Goal: Information Seeking & Learning: Learn about a topic

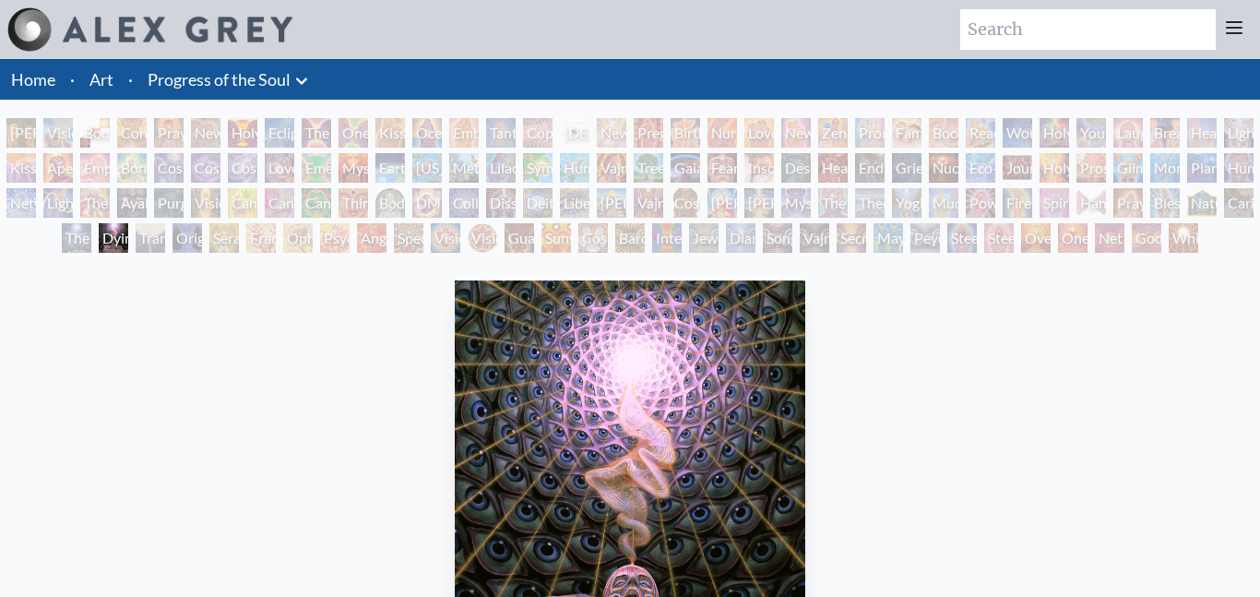
click at [294, 173] on div "Love is a Cosmic Force" at bounding box center [280, 168] width 30 height 30
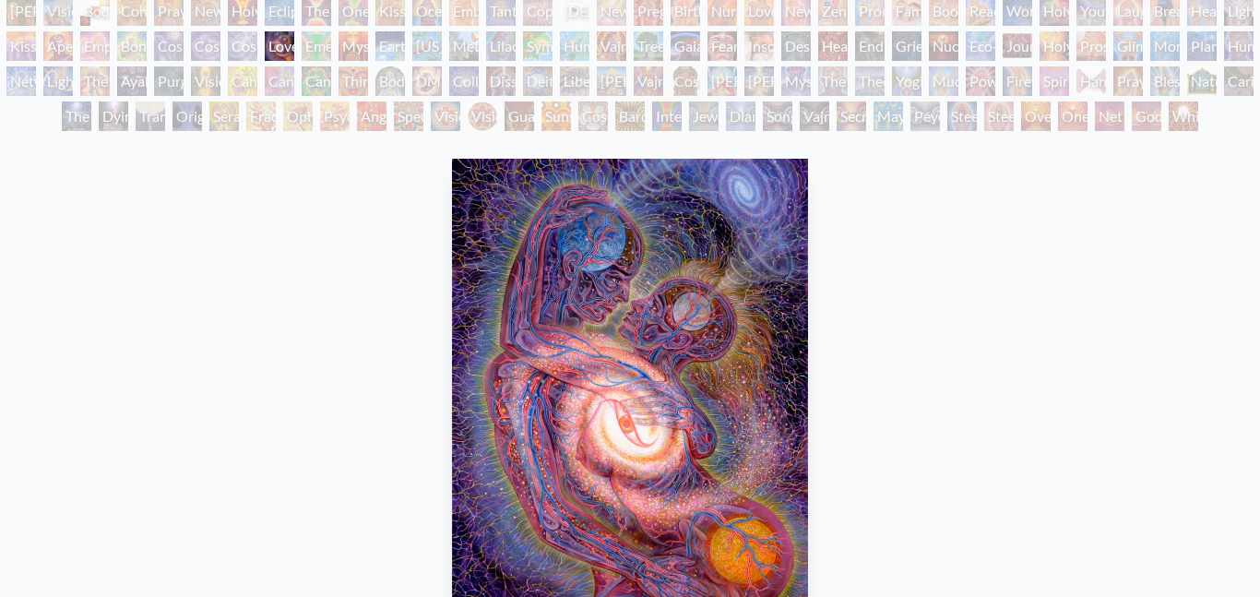
scroll to position [115, 0]
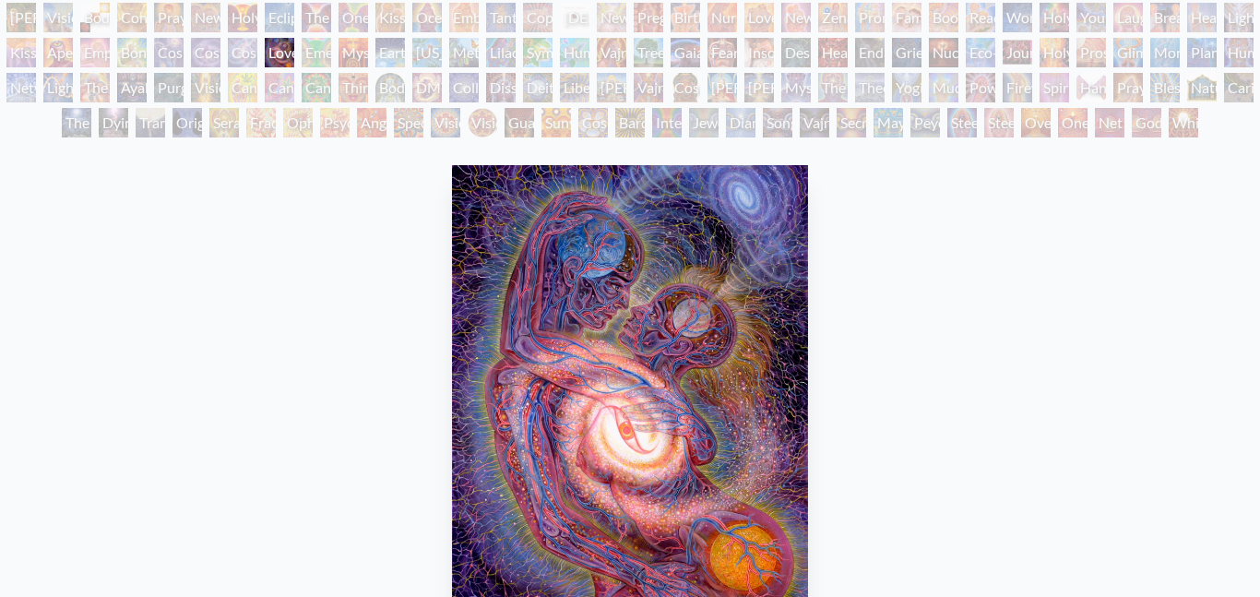
click at [220, 51] on div "Cosmic Artist" at bounding box center [206, 53] width 30 height 30
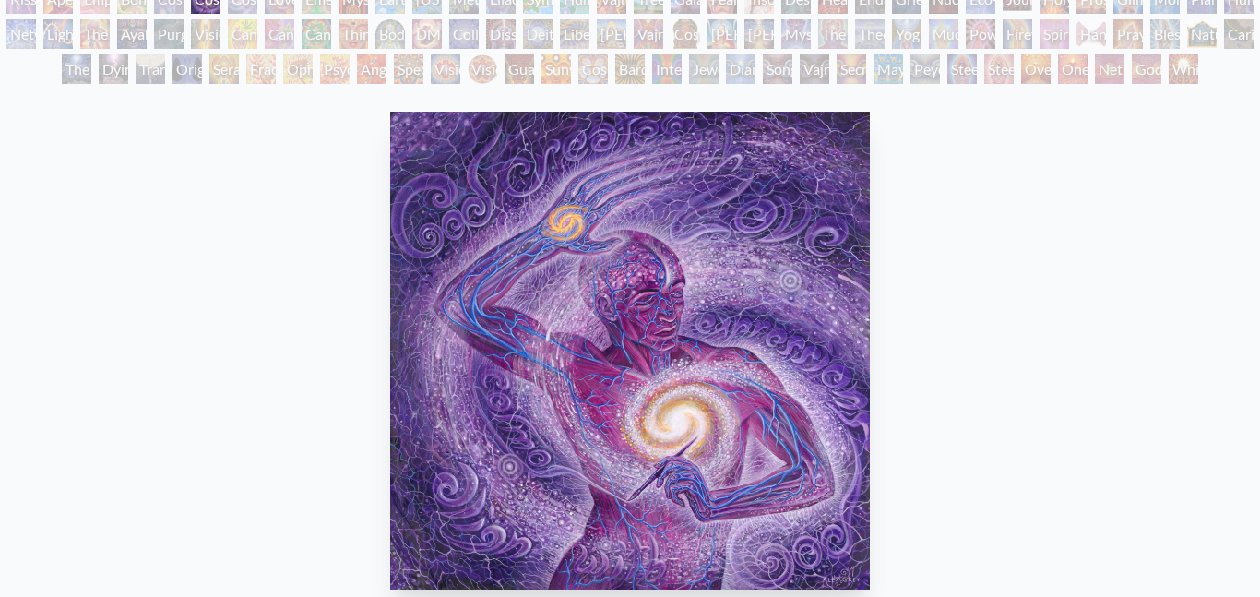
scroll to position [147, 0]
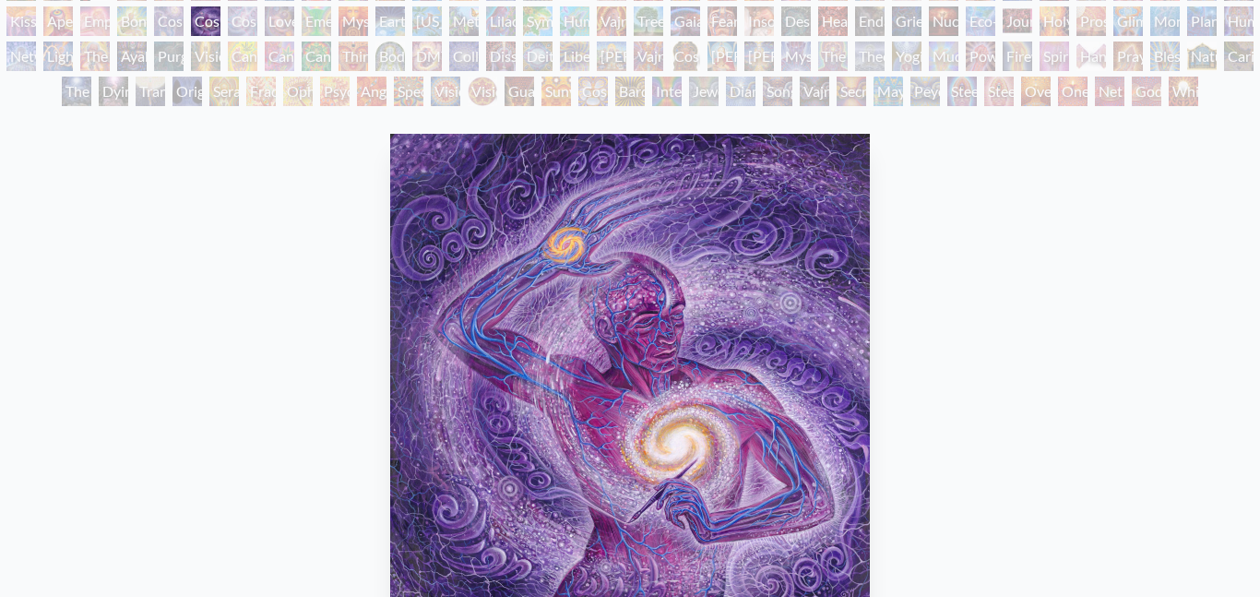
click at [220, 62] on div "[PERSON_NAME] & Eve Visionary Origin of Language Body, Mind, Spirit Contemplati…" at bounding box center [630, 41] width 1260 height 140
click at [235, 59] on div "Cannabis Mudra" at bounding box center [243, 56] width 30 height 30
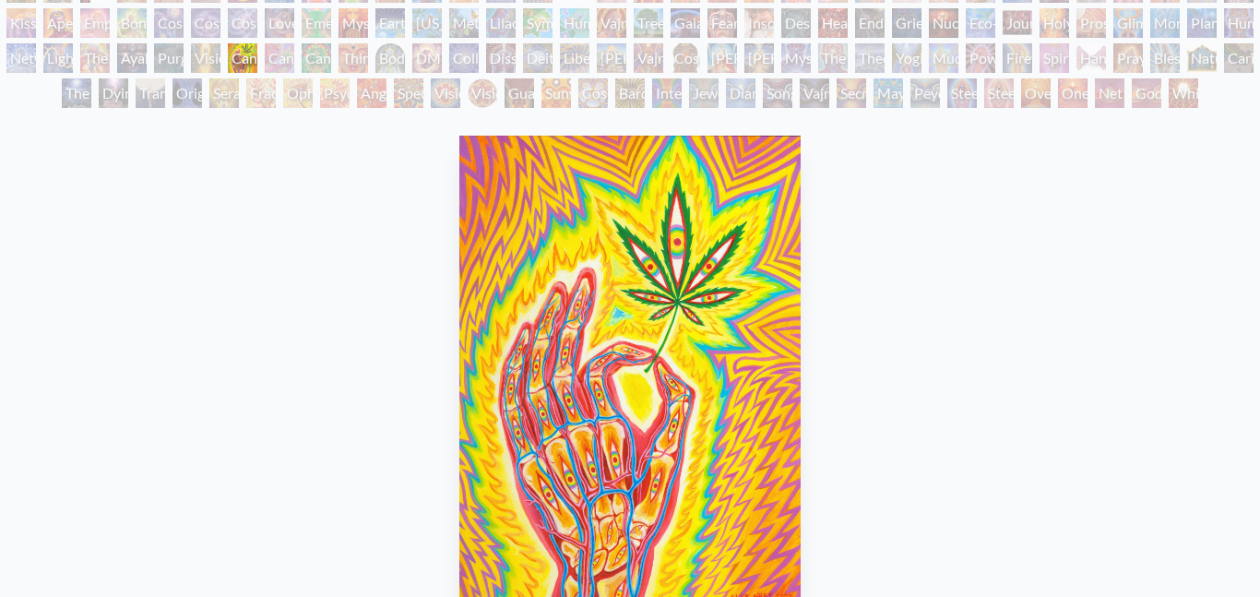
scroll to position [147, 0]
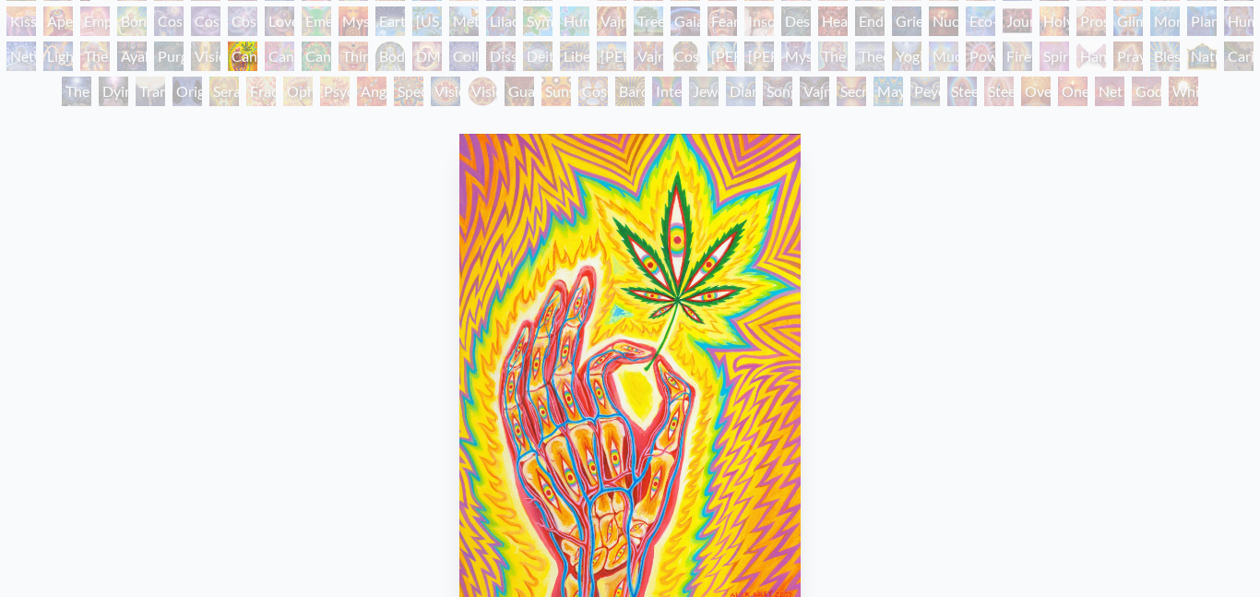
click at [212, 64] on div "Vision Tree" at bounding box center [206, 56] width 30 height 30
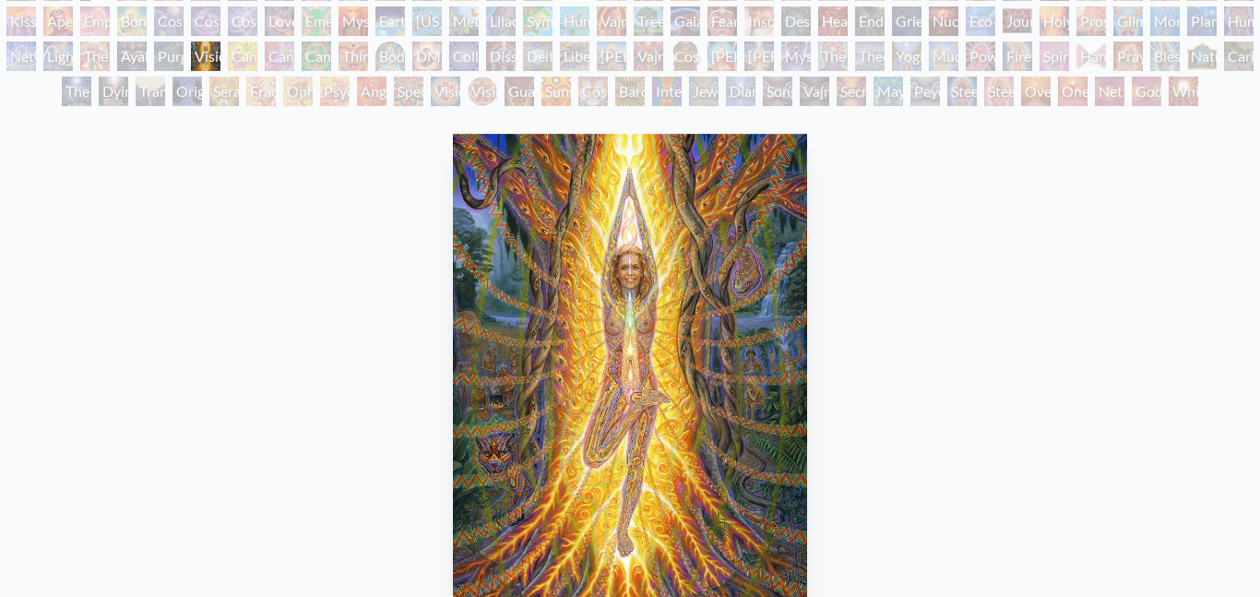
click at [191, 64] on div "[PERSON_NAME] & Eve Visionary Origin of Language Body, Mind, Spirit Contemplati…" at bounding box center [630, 41] width 1260 height 140
click at [175, 57] on div "Purging" at bounding box center [169, 56] width 30 height 30
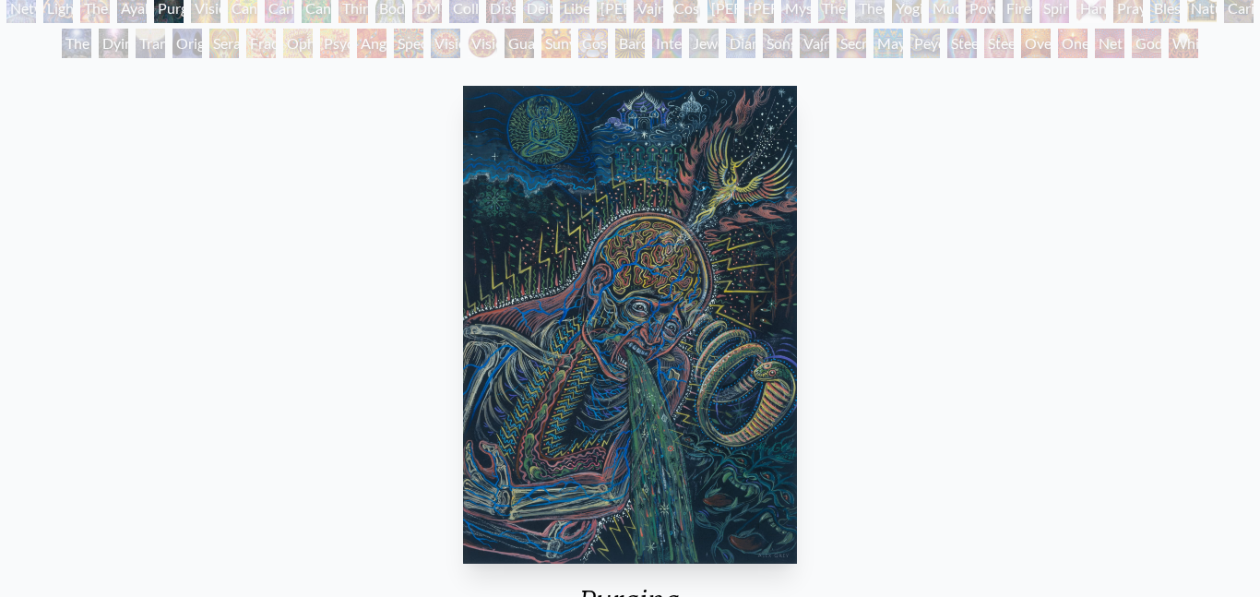
scroll to position [195, 0]
click at [143, 16] on div "Ayahuasca Visitation" at bounding box center [132, 8] width 30 height 30
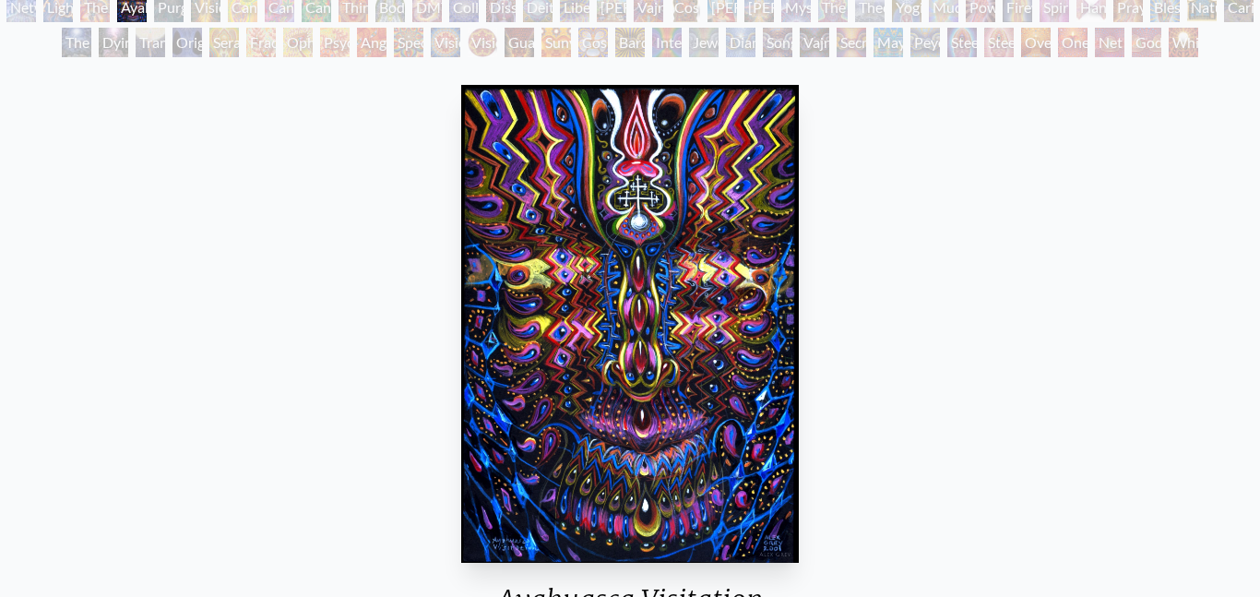
click at [209, 43] on div "Seraphic Transport Docking on the Third Eye" at bounding box center [224, 43] width 30 height 30
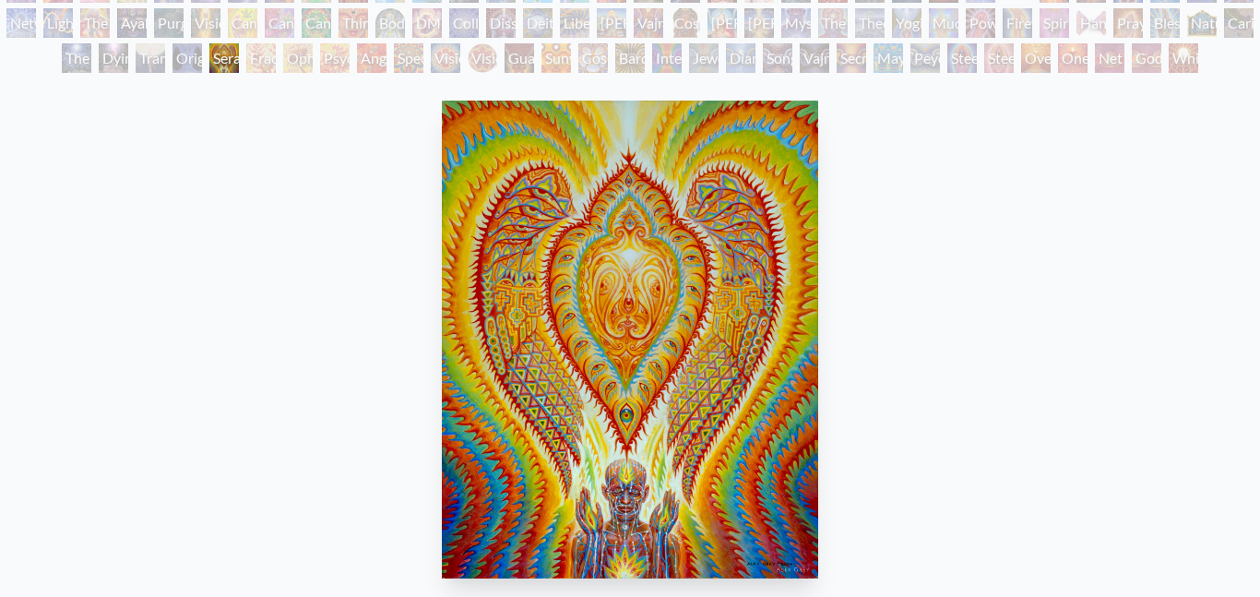
scroll to position [195, 0]
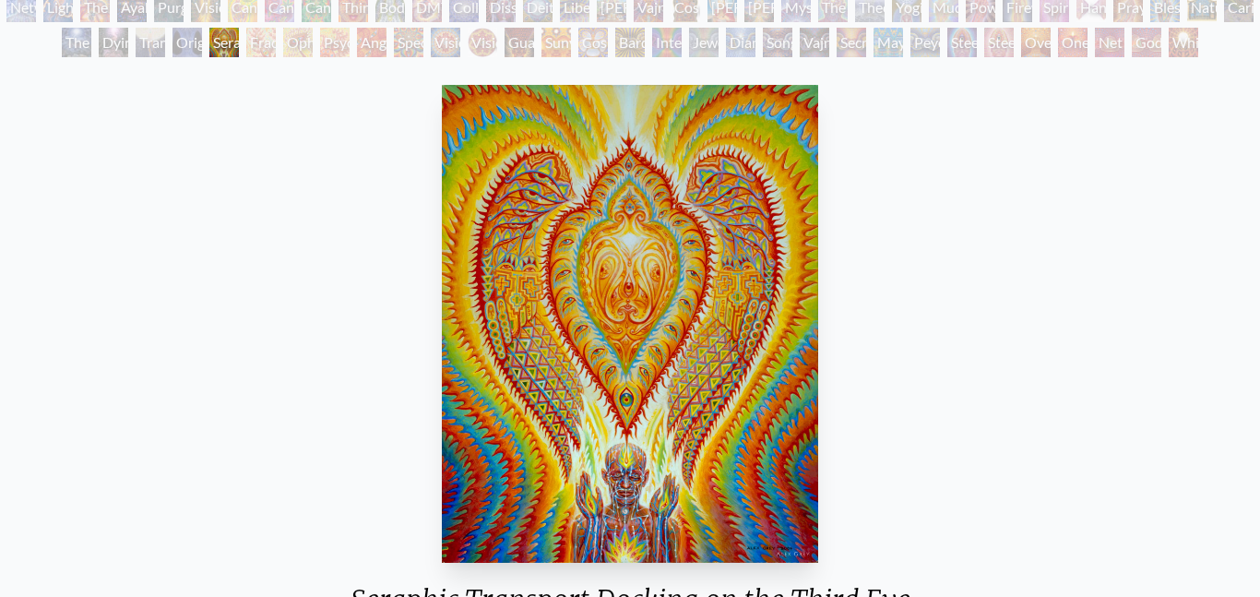
click at [185, 38] on div "Original Face" at bounding box center [187, 43] width 30 height 30
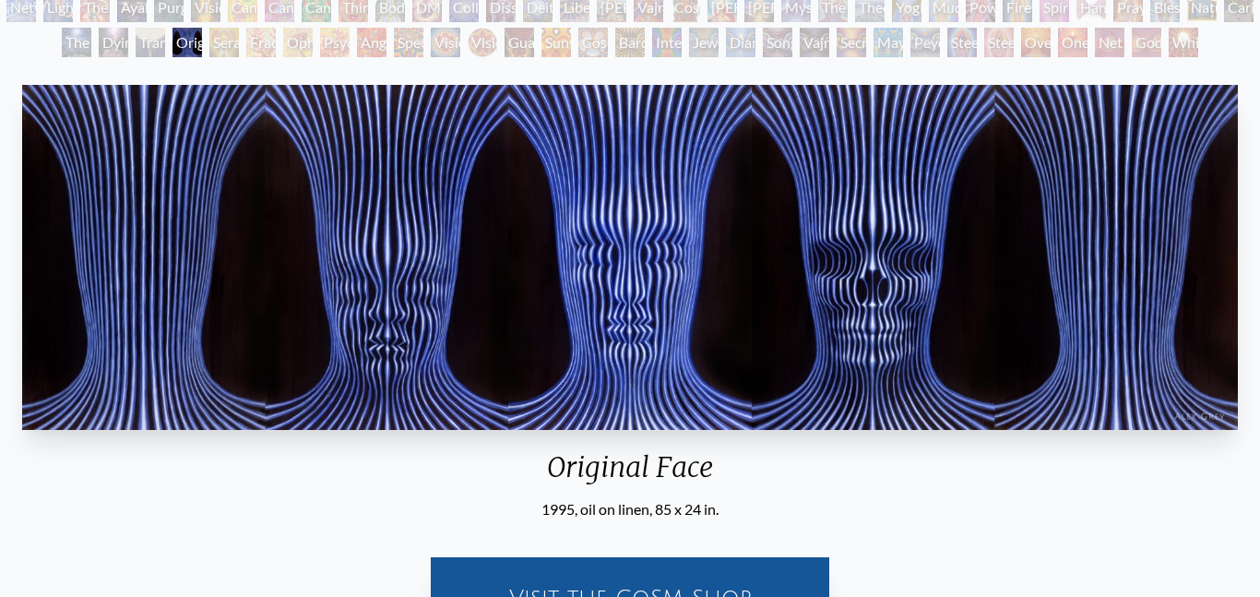
click at [266, 43] on div "Fractal Eyes" at bounding box center [261, 43] width 30 height 30
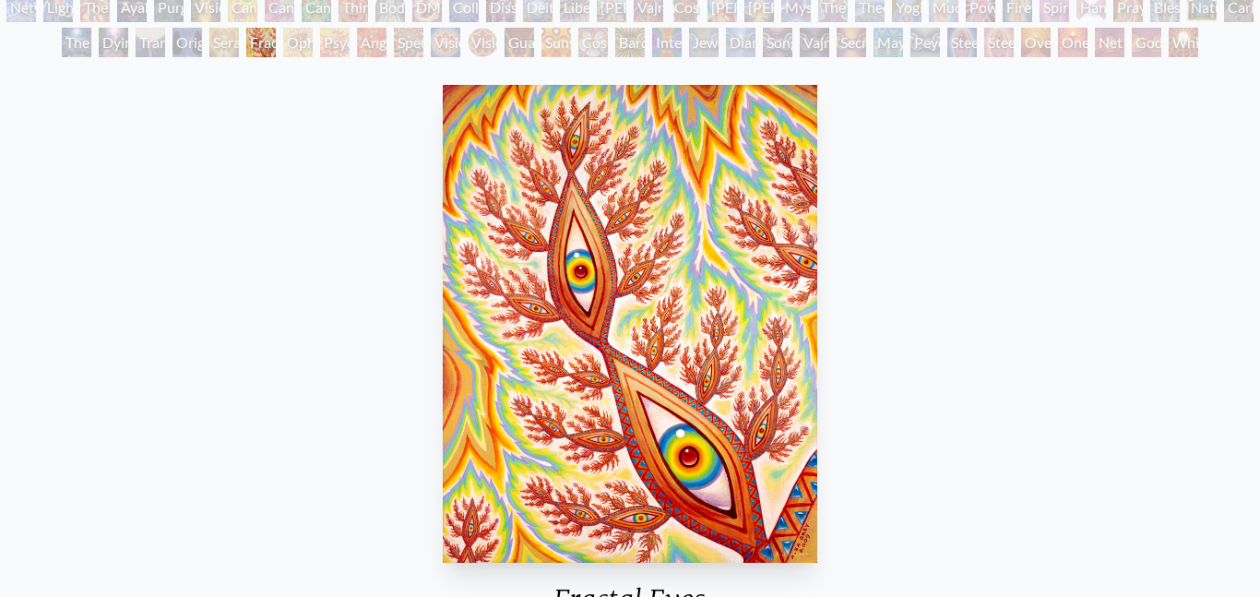
click at [308, 46] on div "Ophanic Eyelash" at bounding box center [298, 43] width 30 height 30
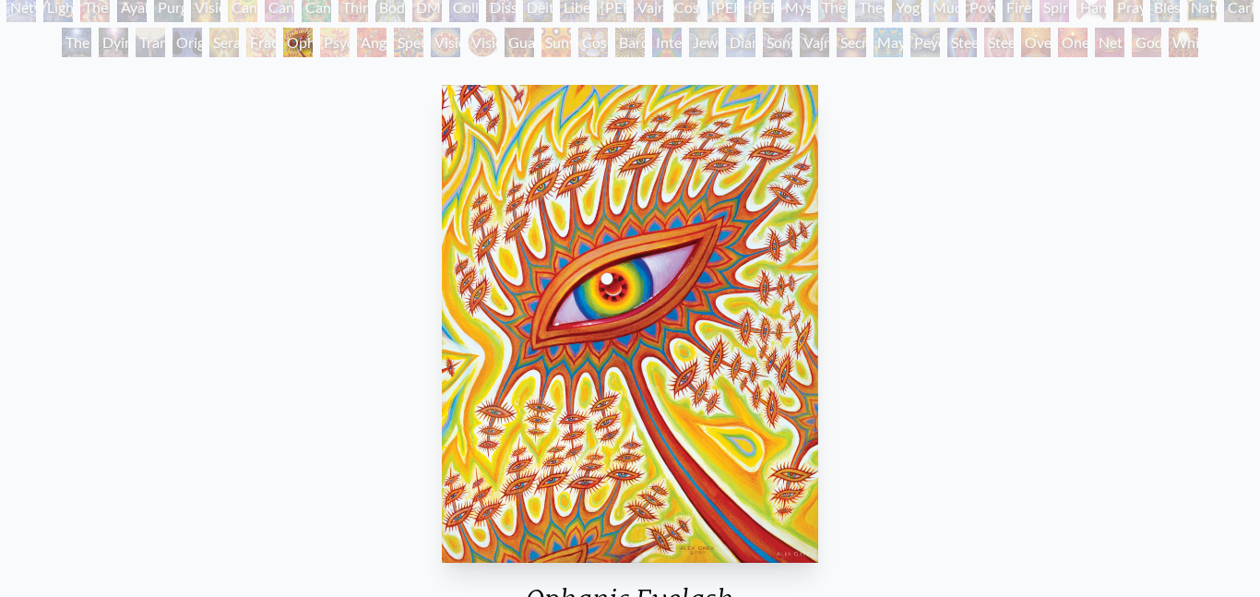
click at [366, 48] on div "Angel Skin" at bounding box center [372, 43] width 30 height 30
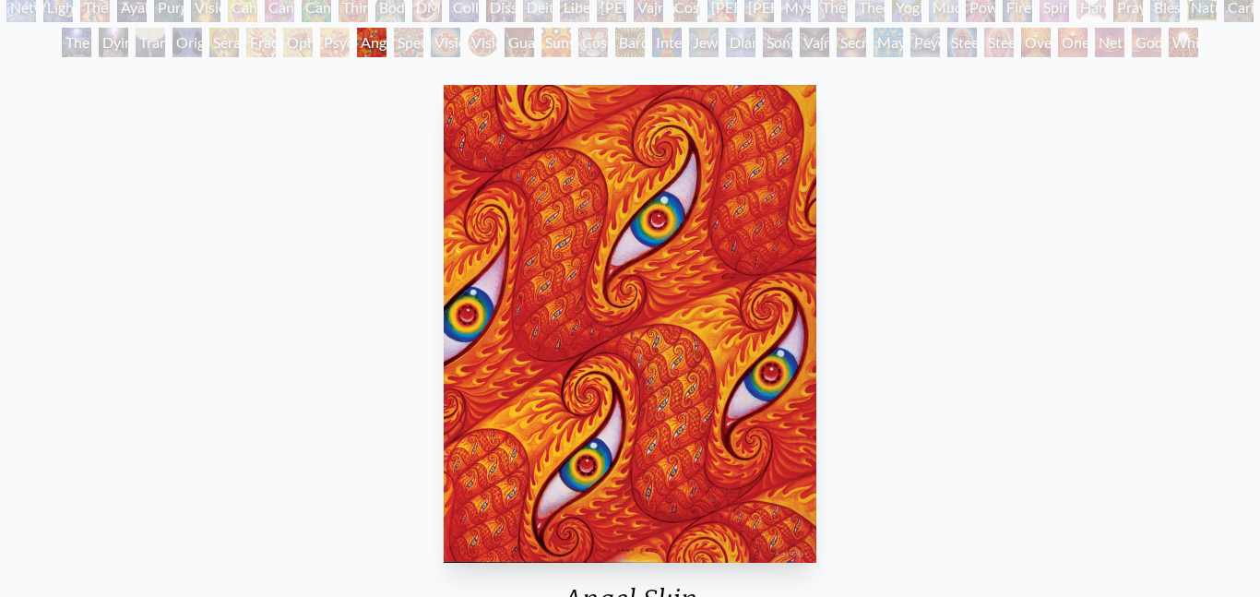
click at [326, 48] on div "Psychomicrograph of a Fractal Paisley Cherub Feather Tip" at bounding box center [335, 43] width 30 height 30
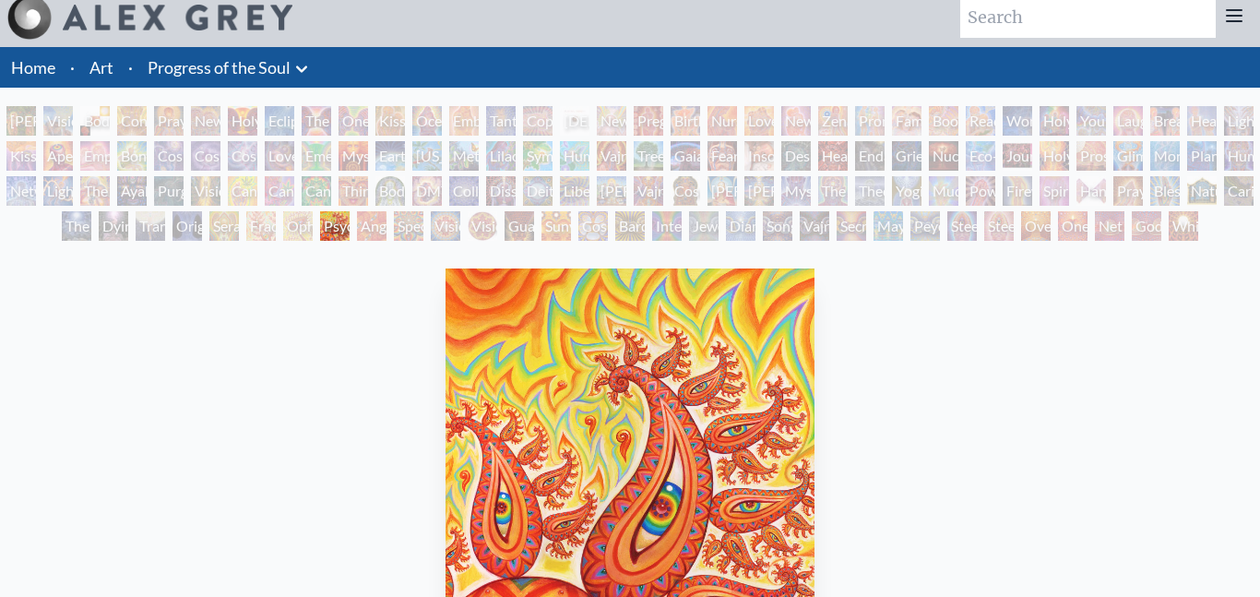
scroll to position [6, 0]
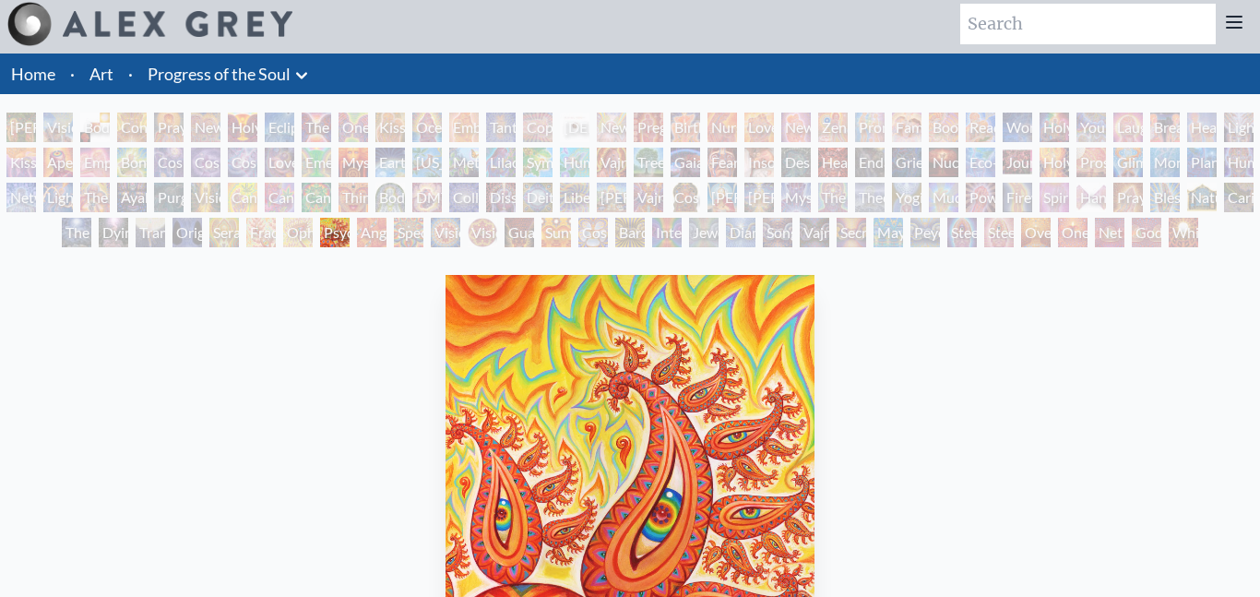
click at [586, 238] on div "Cosmic Elf" at bounding box center [593, 233] width 30 height 30
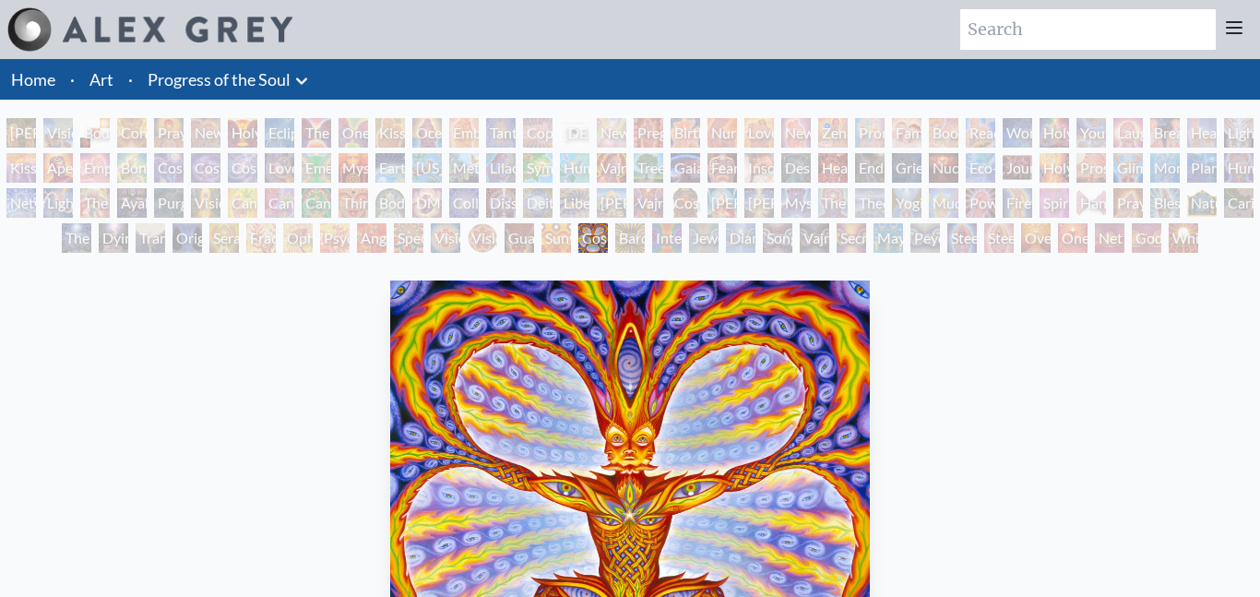
scroll to position [2, 0]
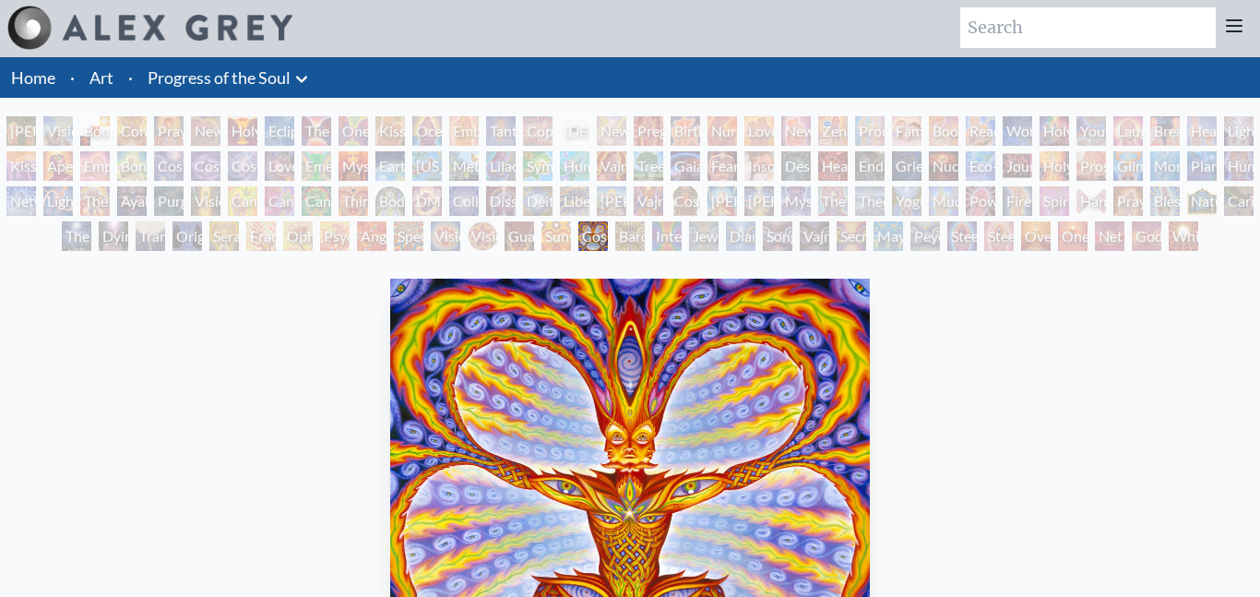
click at [534, 247] on div "Guardian of Infinite Vision" at bounding box center [519, 236] width 30 height 30
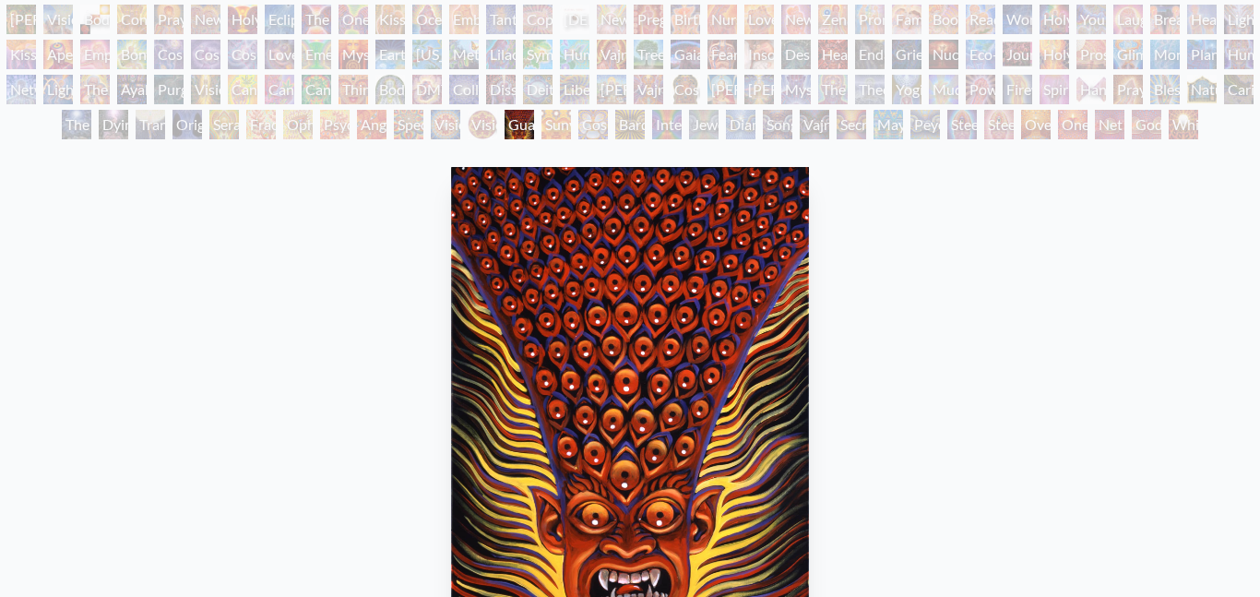
scroll to position [112, 0]
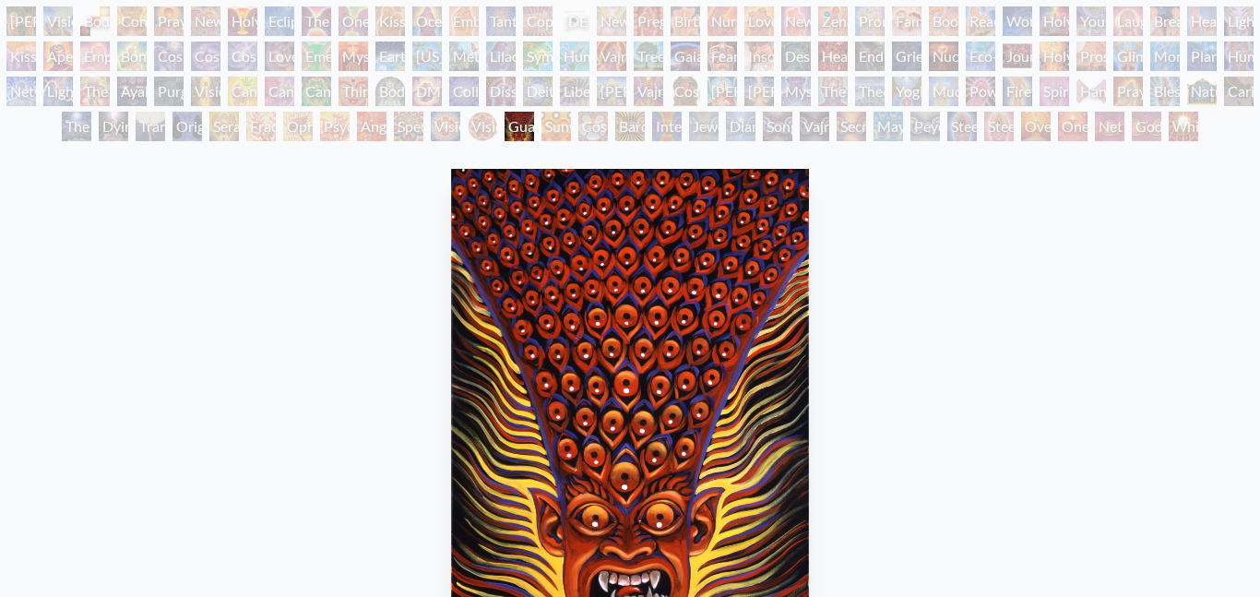
click at [554, 136] on div "Sunyata" at bounding box center [556, 127] width 30 height 30
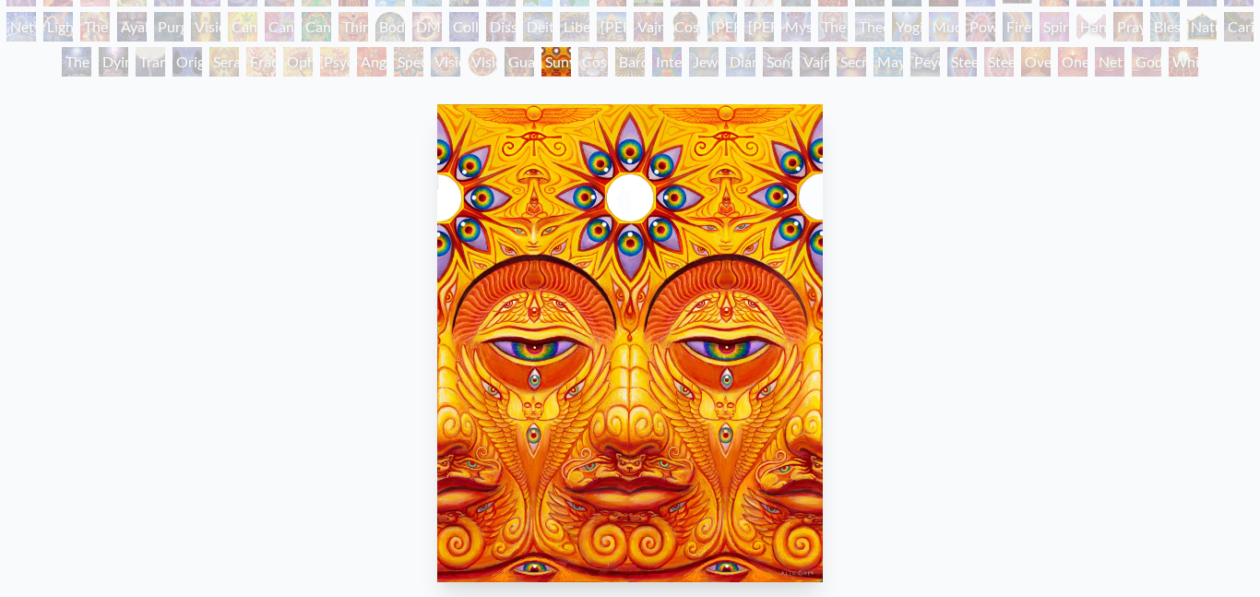
scroll to position [160, 0]
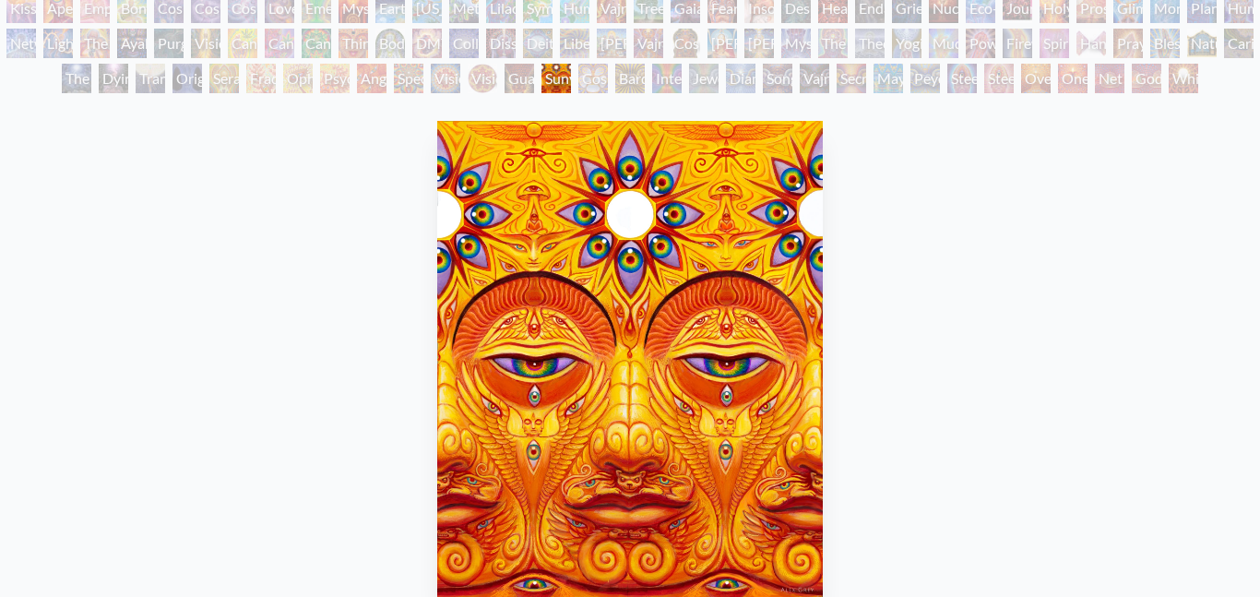
click at [733, 92] on div "Diamond Being" at bounding box center [741, 79] width 30 height 30
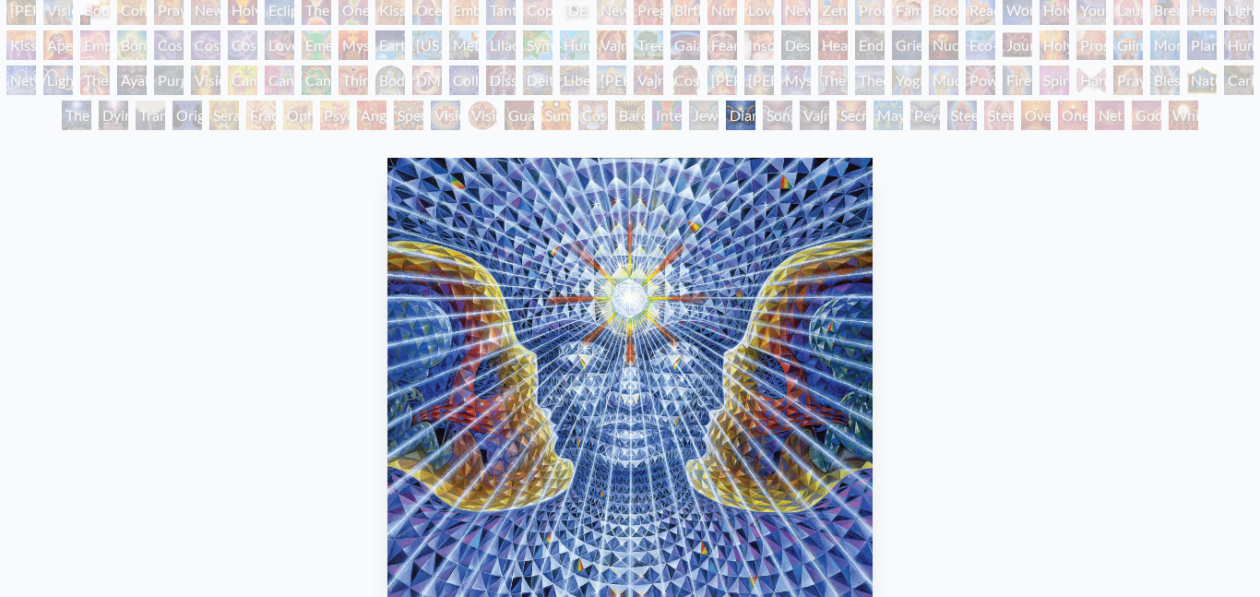
scroll to position [122, 0]
click at [775, 125] on div "Song of Vajra Being" at bounding box center [778, 116] width 30 height 30
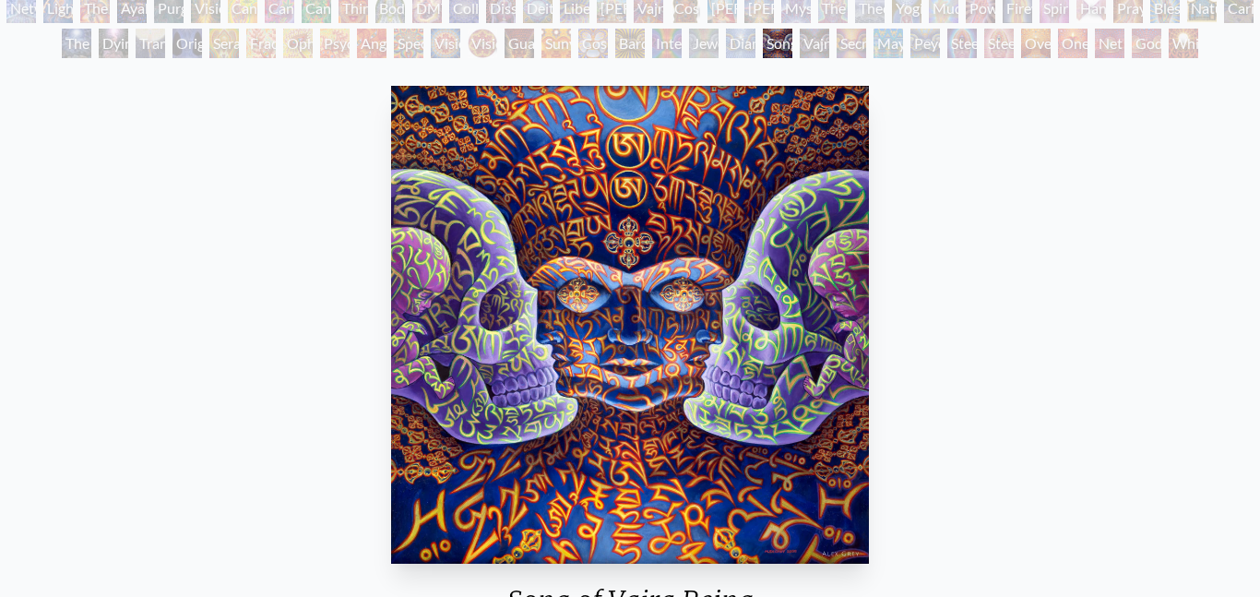
scroll to position [191, 0]
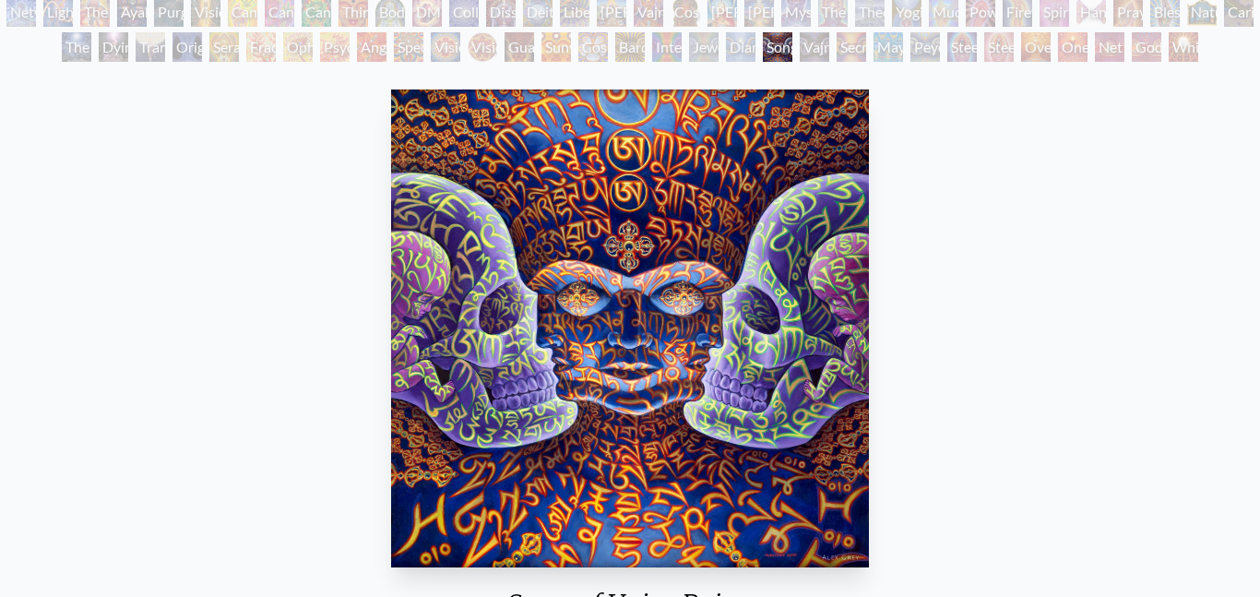
click at [819, 43] on div "Vajra Being" at bounding box center [814, 47] width 30 height 30
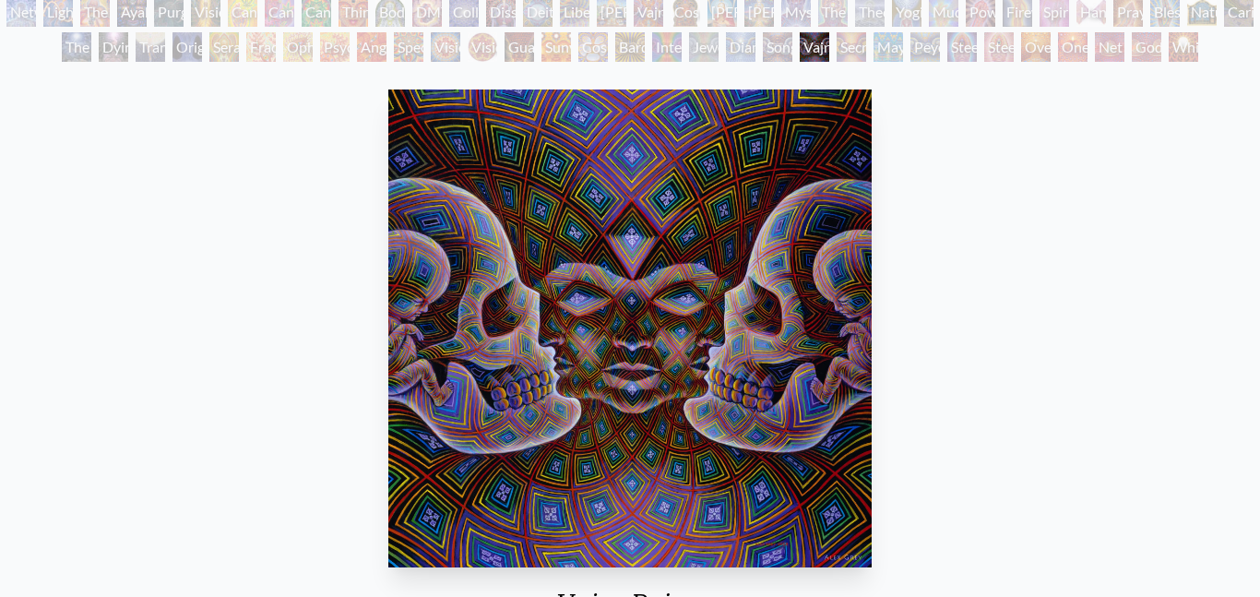
click at [866, 52] on div "Secret Writing Being" at bounding box center [851, 47] width 30 height 30
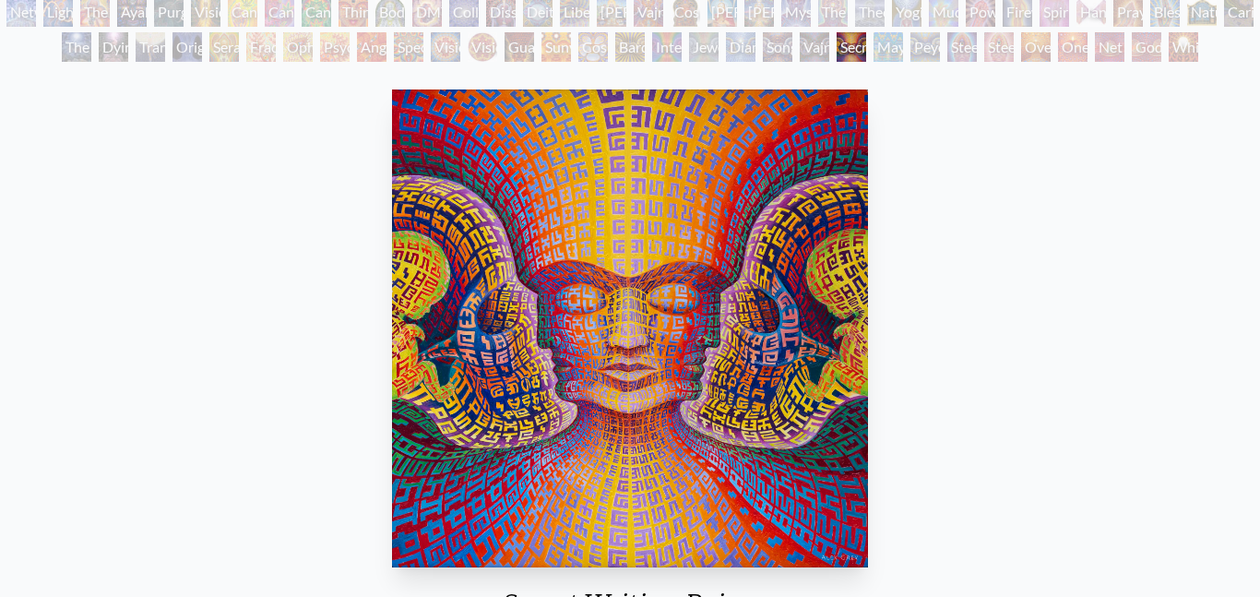
click at [956, 53] on div "Steeplehead 1" at bounding box center [962, 47] width 30 height 30
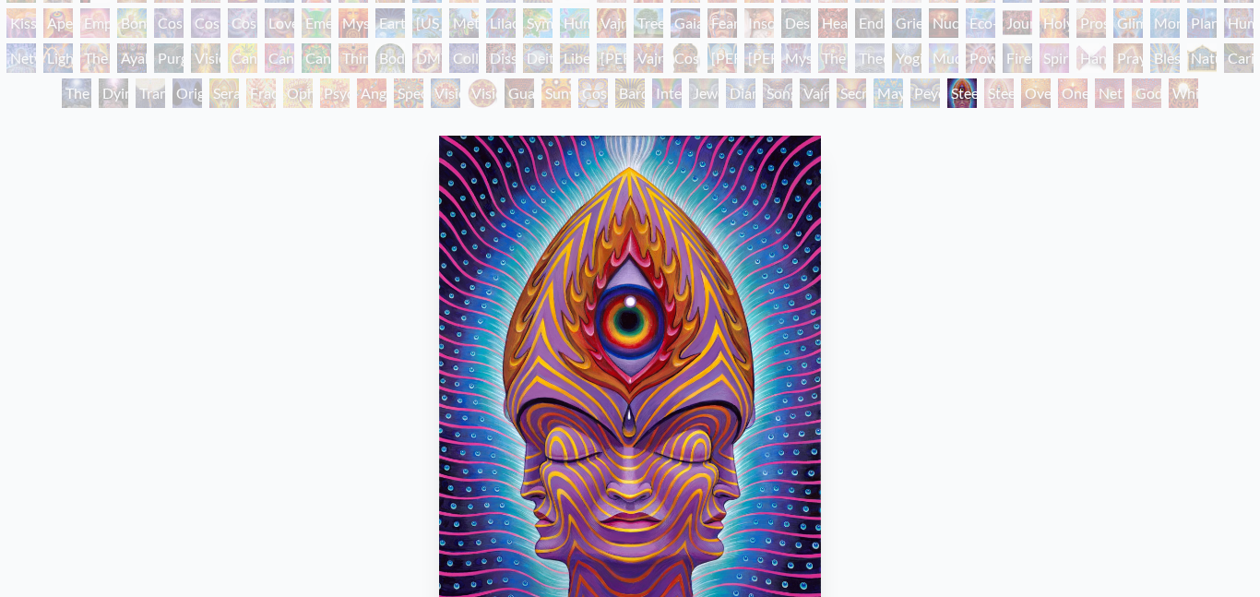
scroll to position [191, 0]
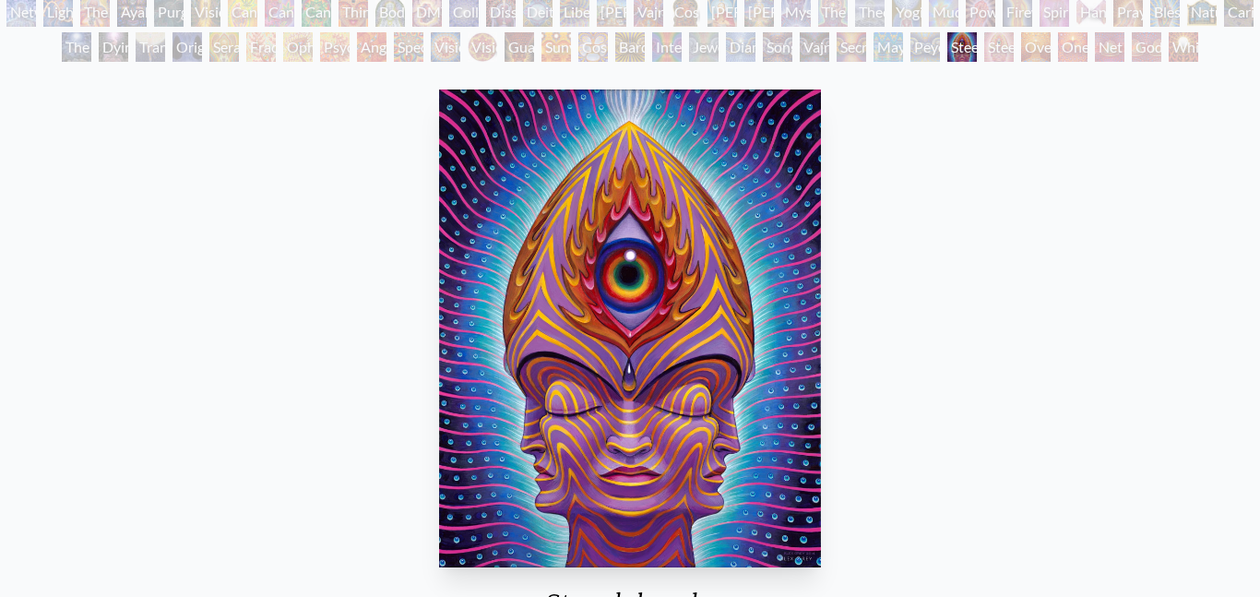
click at [921, 58] on div "Peyote Being" at bounding box center [925, 47] width 30 height 30
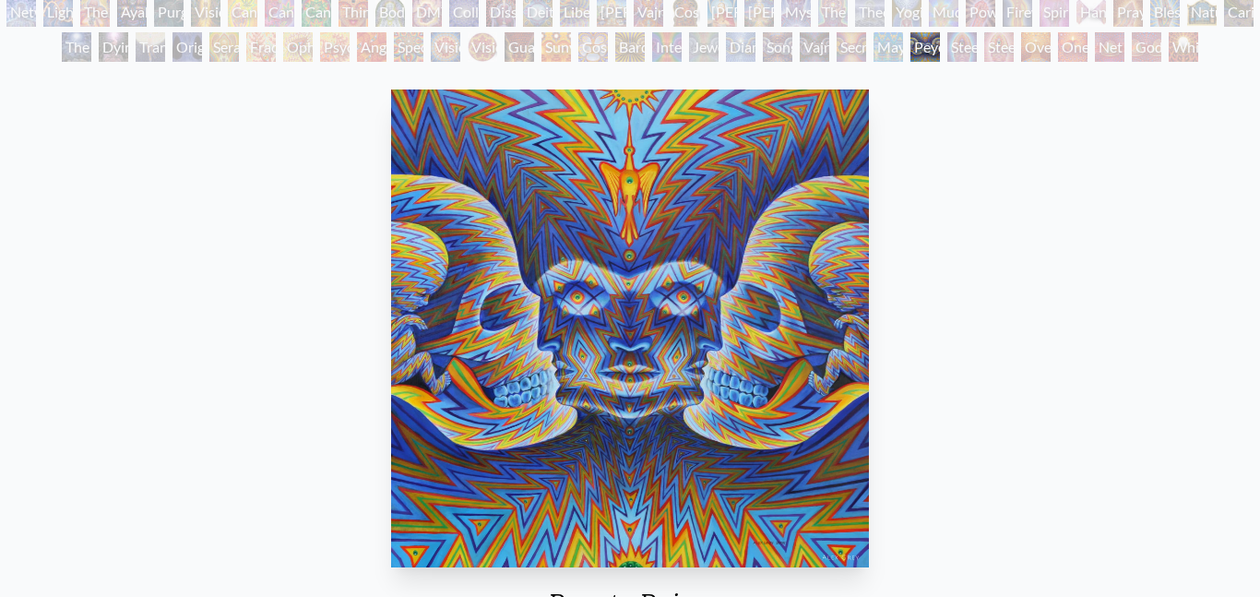
click at [881, 42] on div "Mayan Being" at bounding box center [888, 47] width 30 height 30
